Goal: Information Seeking & Learning: Learn about a topic

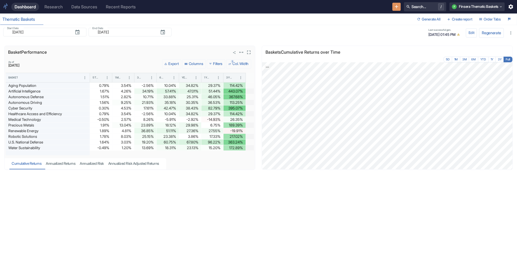
click at [238, 64] on button "1 Col. Width" at bounding box center [238, 63] width 25 height 9
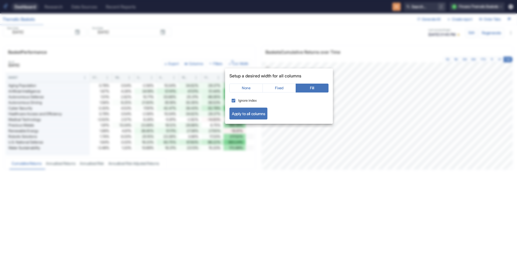
click at [231, 42] on div at bounding box center [258, 128] width 517 height 257
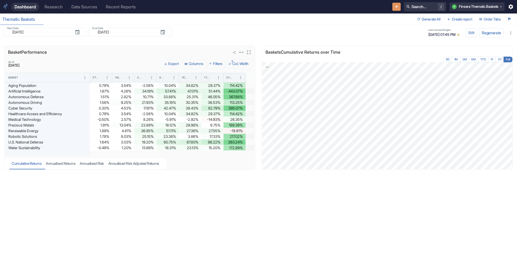
click at [189, 63] on button "Columns" at bounding box center [193, 63] width 23 height 9
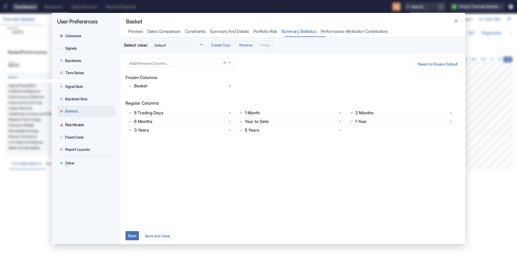
click at [180, 62] on input "Add/Remove Columns..." at bounding box center [175, 62] width 96 height 5
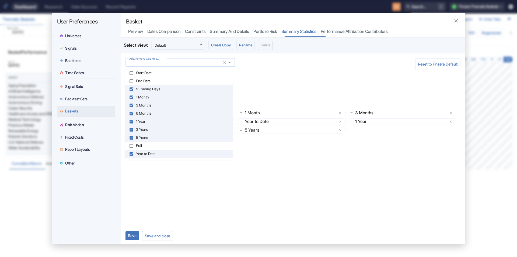
click at [180, 62] on input "Add/Remove Columns..." at bounding box center [175, 62] width 96 height 5
click at [154, 145] on li "Full" at bounding box center [179, 146] width 109 height 8
checkbox input "true"
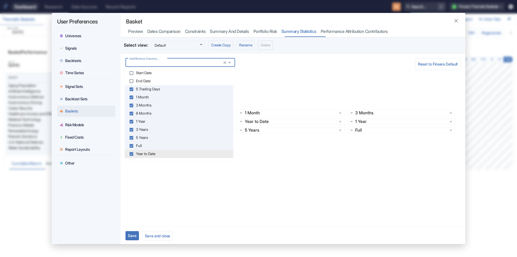
click at [135, 234] on button "Save" at bounding box center [132, 235] width 13 height 9
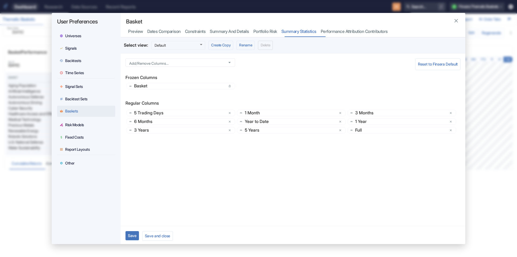
click at [453, 19] on icon "button" at bounding box center [456, 21] width 6 height 6
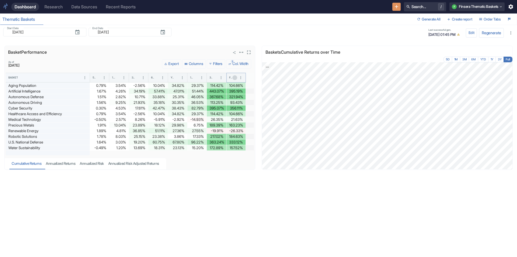
click at [235, 77] on icon "Sort" at bounding box center [234, 77] width 3 height 3
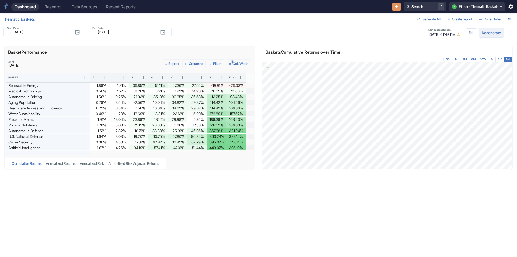
click at [493, 31] on button "Regenerate" at bounding box center [491, 32] width 25 height 9
click at [499, 59] on button "3Y" at bounding box center [500, 60] width 8 height 6
click at [214, 78] on icon "Sort" at bounding box center [215, 77] width 4 height 4
click at [505, 52] on icon "View in fullscreen" at bounding box center [507, 53] width 4 height 4
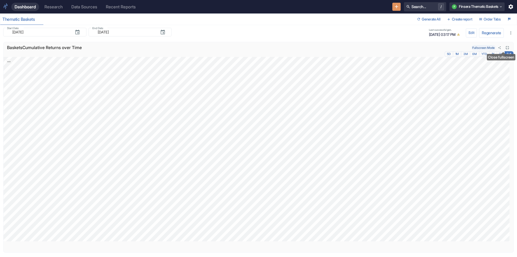
click at [506, 46] on icon "Close fullscreen" at bounding box center [508, 48] width 4 height 4
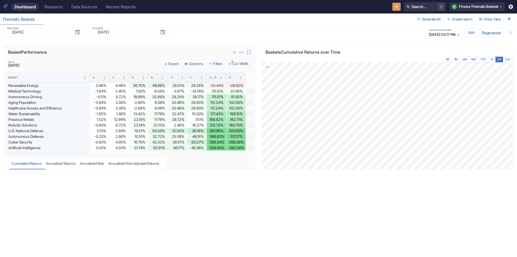
click at [25, 77] on div "Basket" at bounding box center [44, 77] width 73 height 9
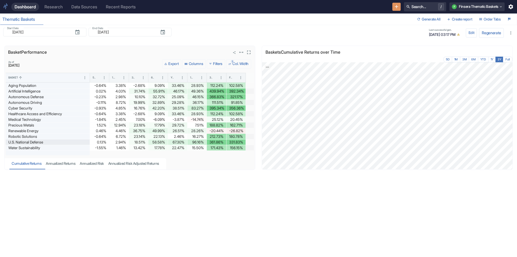
click at [44, 142] on div "U.S. National Defense" at bounding box center [47, 141] width 79 height 5
click at [33, 7] on div "Dashboard" at bounding box center [25, 6] width 21 height 5
click at [50, 6] on div "Research" at bounding box center [53, 6] width 18 height 5
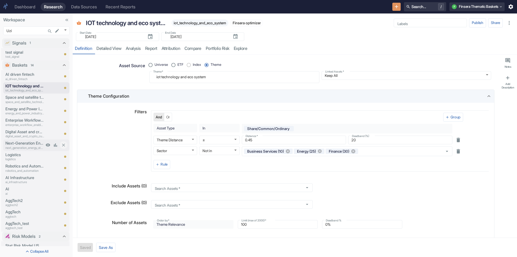
click at [24, 146] on p "next_generation_energy_storage_and_electrification_technologies" at bounding box center [24, 148] width 39 height 5
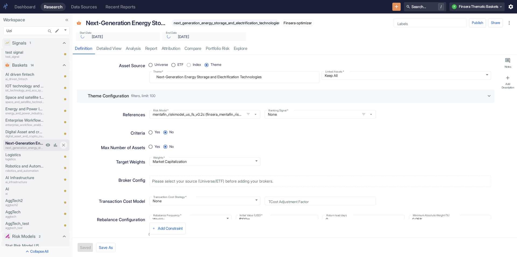
type textarea "x"
click at [24, 108] on p "Energy and Power Industry Services" at bounding box center [24, 109] width 39 height 6
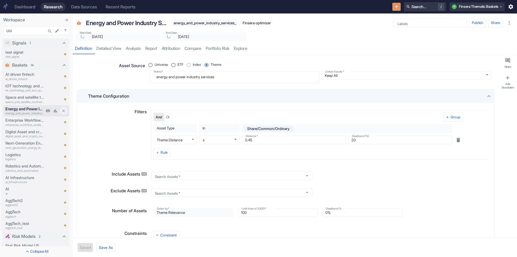
type textarea "x"
click at [27, 77] on p "ai_driven_fintech" at bounding box center [24, 79] width 39 height 5
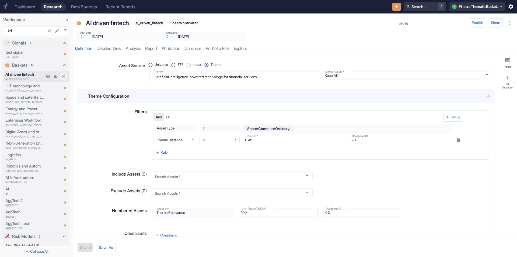
type textarea "x"
click at [27, 90] on p "iot_technology_and_eco_system" at bounding box center [24, 90] width 39 height 5
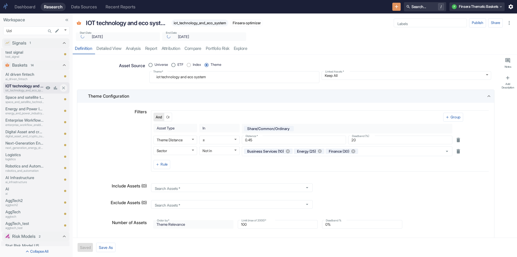
type textarea "x"
click at [20, 109] on p "Energy and Power Industry Services" at bounding box center [24, 109] width 39 height 6
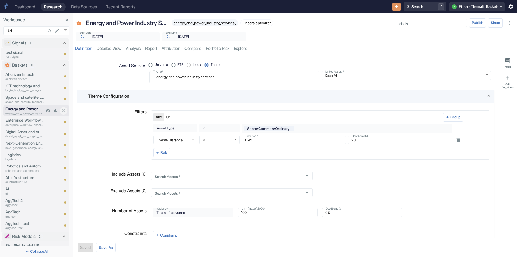
type textarea "x"
click at [17, 132] on p "Digital Asset and crypto currency mining" at bounding box center [24, 132] width 39 height 6
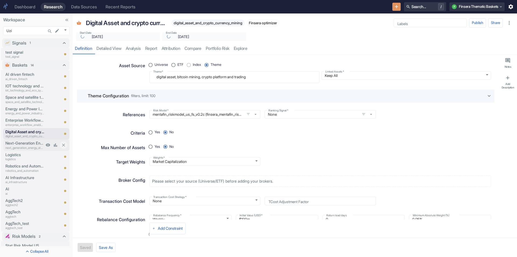
type textarea "x"
click at [17, 146] on p "next_generation_energy_storage_and_electrification_technologies" at bounding box center [24, 148] width 39 height 5
type textarea "x"
click at [426, 22] on input "Labels" at bounding box center [430, 22] width 69 height 5
click at [369, 33] on div "Start Date ​ [DATE] Start Date End Date ​ [DATE] End Date" at bounding box center [295, 35] width 445 height 12
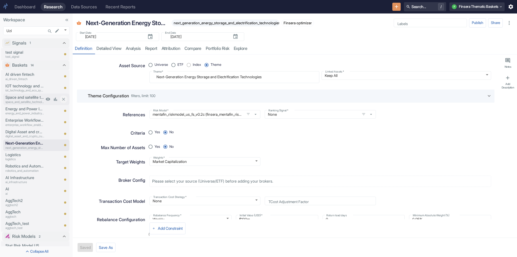
click at [24, 98] on p "Space and satellite technology" at bounding box center [24, 97] width 39 height 6
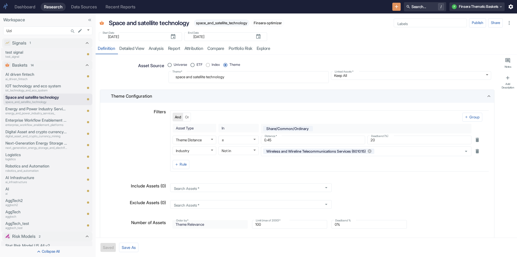
drag, startPoint x: 73, startPoint y: 58, endPoint x: 96, endPoint y: 66, distance: 24.2
click at [508, 84] on div "Add Description" at bounding box center [508, 85] width 14 height 7
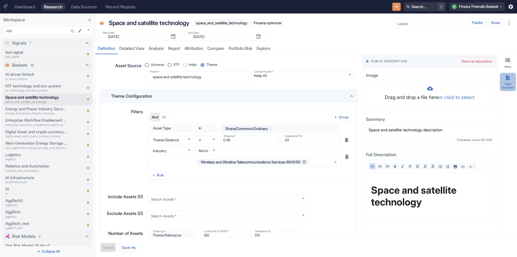
click at [505, 81] on button "Public Description" at bounding box center [508, 82] width 16 height 19
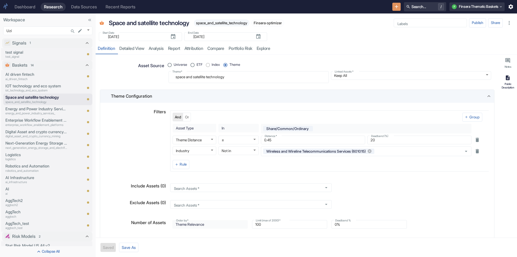
click at [509, 83] on div "Public Description" at bounding box center [508, 85] width 14 height 7
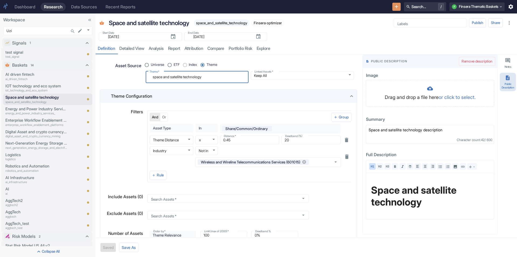
drag, startPoint x: 209, startPoint y: 74, endPoint x: 137, endPoint y: 78, distance: 72.3
click at [137, 78] on div "Asset Source Universe ETF Index Theme Theme   * space and satellite technology …" at bounding box center [226, 70] width 255 height 26
click at [514, 82] on button "Public Description" at bounding box center [508, 82] width 16 height 19
type textarea "x"
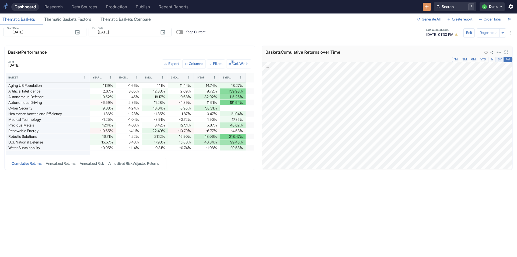
click at [503, 59] on button "3Y" at bounding box center [500, 60] width 8 height 6
click at [229, 78] on div "3 Years" at bounding box center [227, 78] width 9 height 4
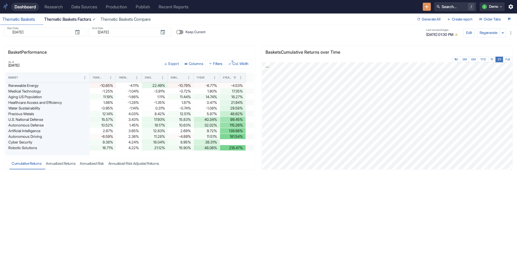
click at [66, 17] on div "Thematic Baskets Factors" at bounding box center [70, 19] width 52 height 5
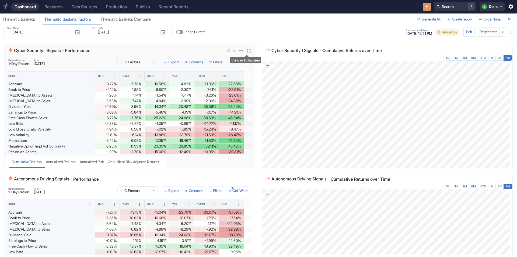
click at [246, 51] on icon "View in fullscreen" at bounding box center [249, 51] width 6 height 6
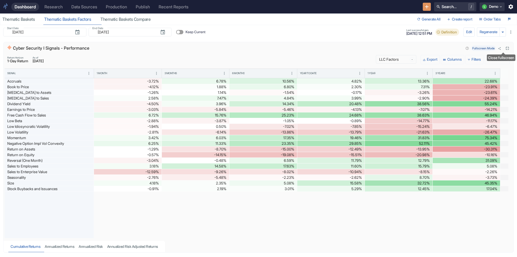
click at [506, 49] on icon "Close fullscreen" at bounding box center [508, 49] width 4 height 4
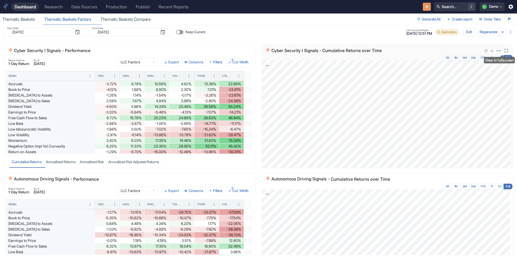
click at [504, 51] on icon "View in fullscreen" at bounding box center [507, 51] width 6 height 6
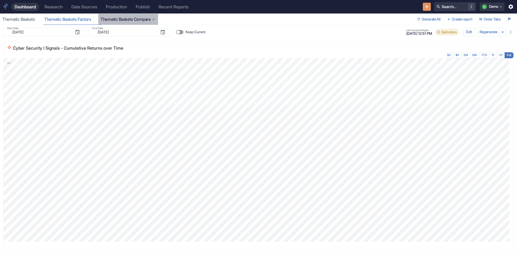
click at [116, 18] on div "Thematic Baskets Compare" at bounding box center [128, 19] width 55 height 5
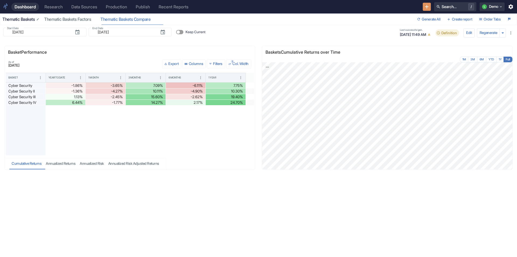
click at [18, 20] on div "Thematic Baskets" at bounding box center [20, 19] width 37 height 5
